Goal: Navigation & Orientation: Find specific page/section

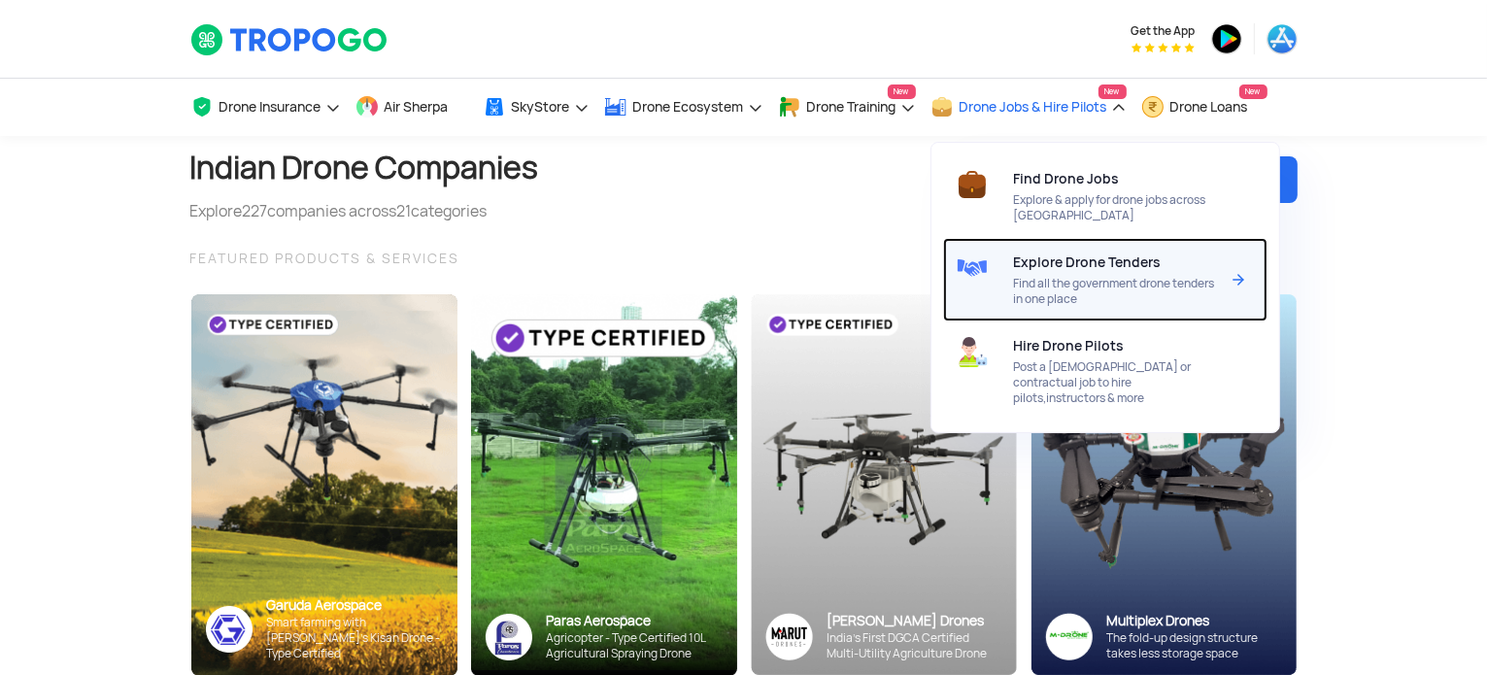
click at [1079, 255] on span "Explore Drone Tenders" at bounding box center [1088, 262] width 148 height 16
